Goal: Task Accomplishment & Management: Complete application form

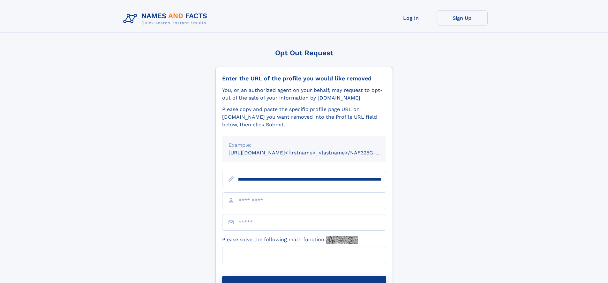
scroll to position [0, 78]
type input "**********"
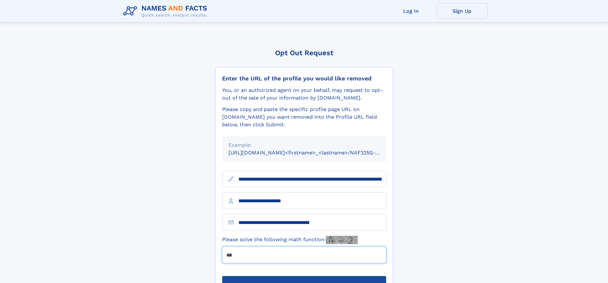
type input "***"
click at [304, 276] on button "Submit Opt Out Request" at bounding box center [304, 286] width 164 height 20
